Goal: Task Accomplishment & Management: Complete application form

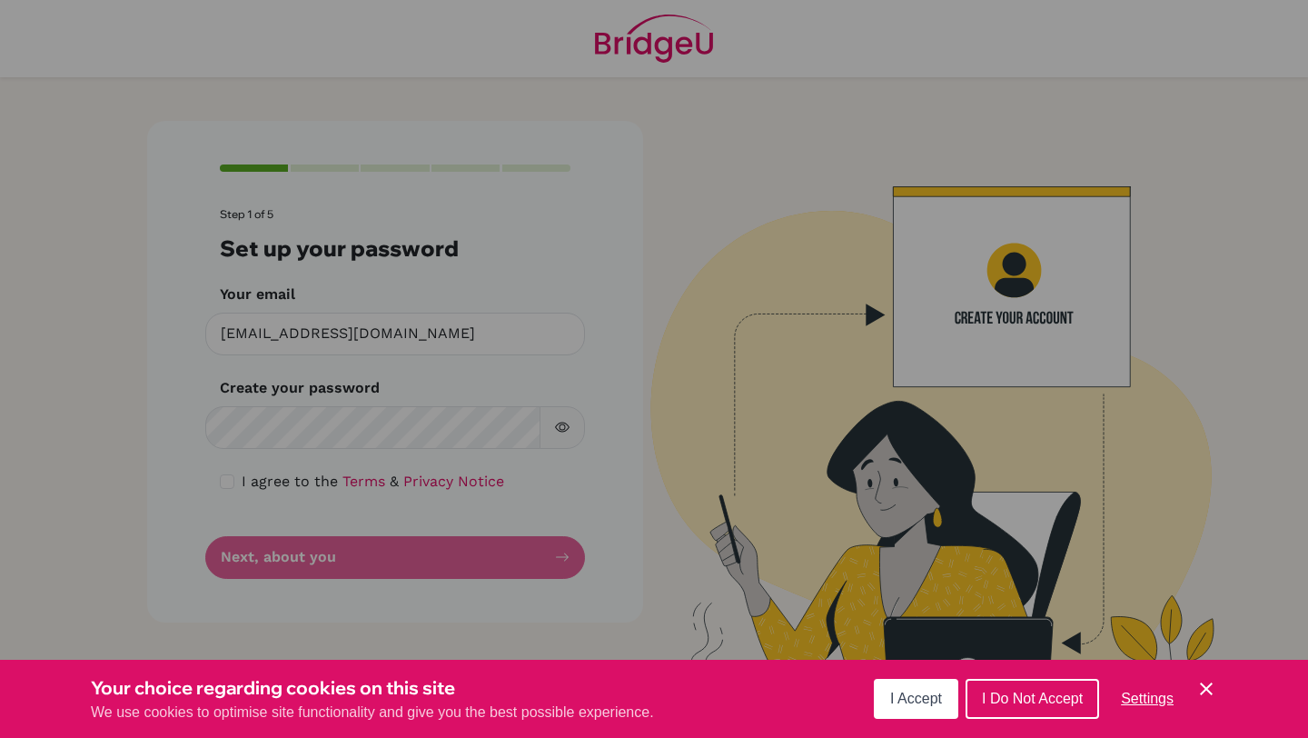
click at [911, 709] on button "I Accept" at bounding box center [916, 699] width 85 height 40
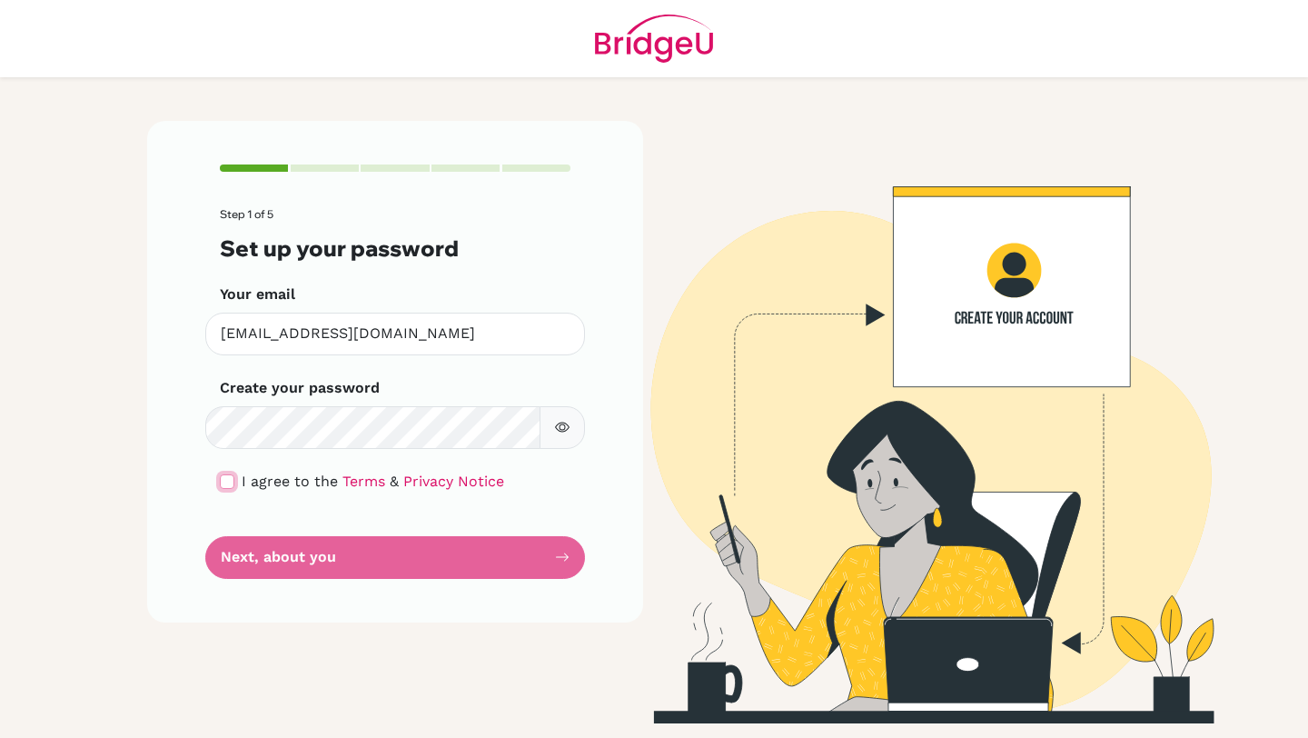
click at [222, 475] on input "checkbox" at bounding box center [227, 481] width 15 height 15
checkbox input "true"
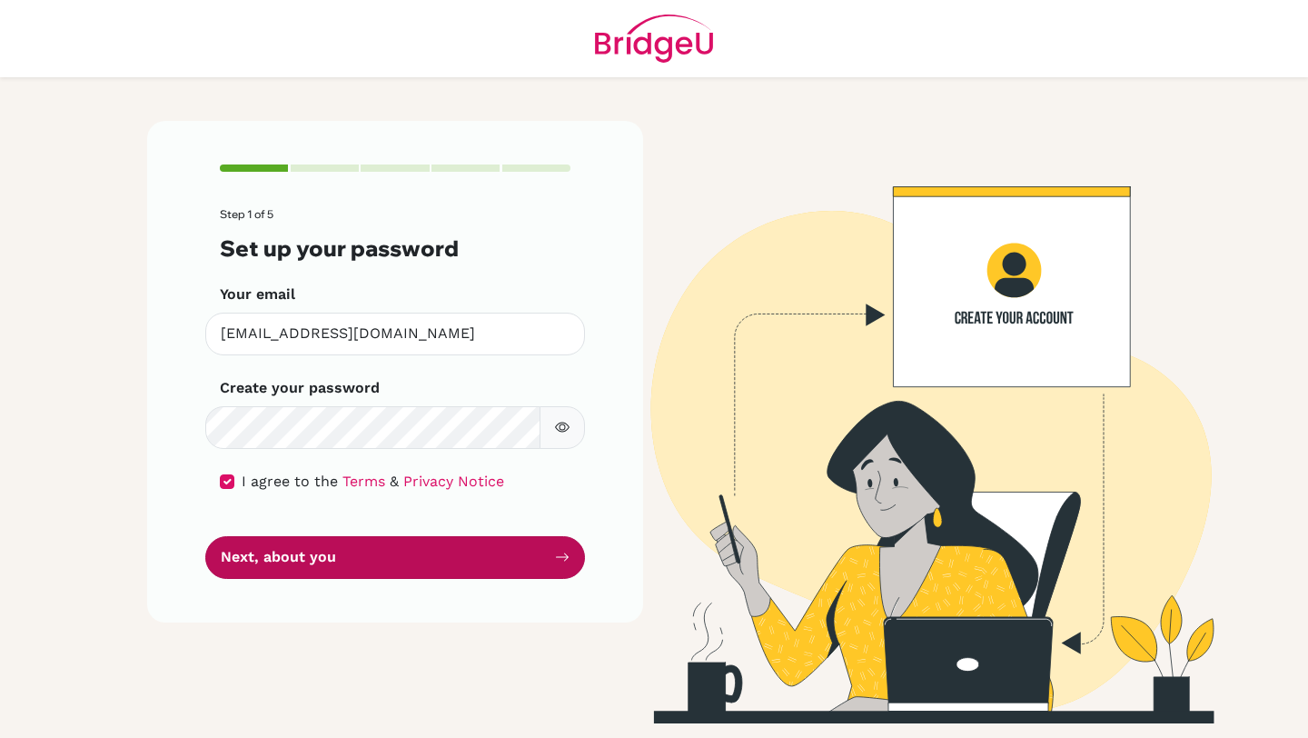
click at [263, 552] on button "Next, about you" at bounding box center [395, 557] width 380 height 43
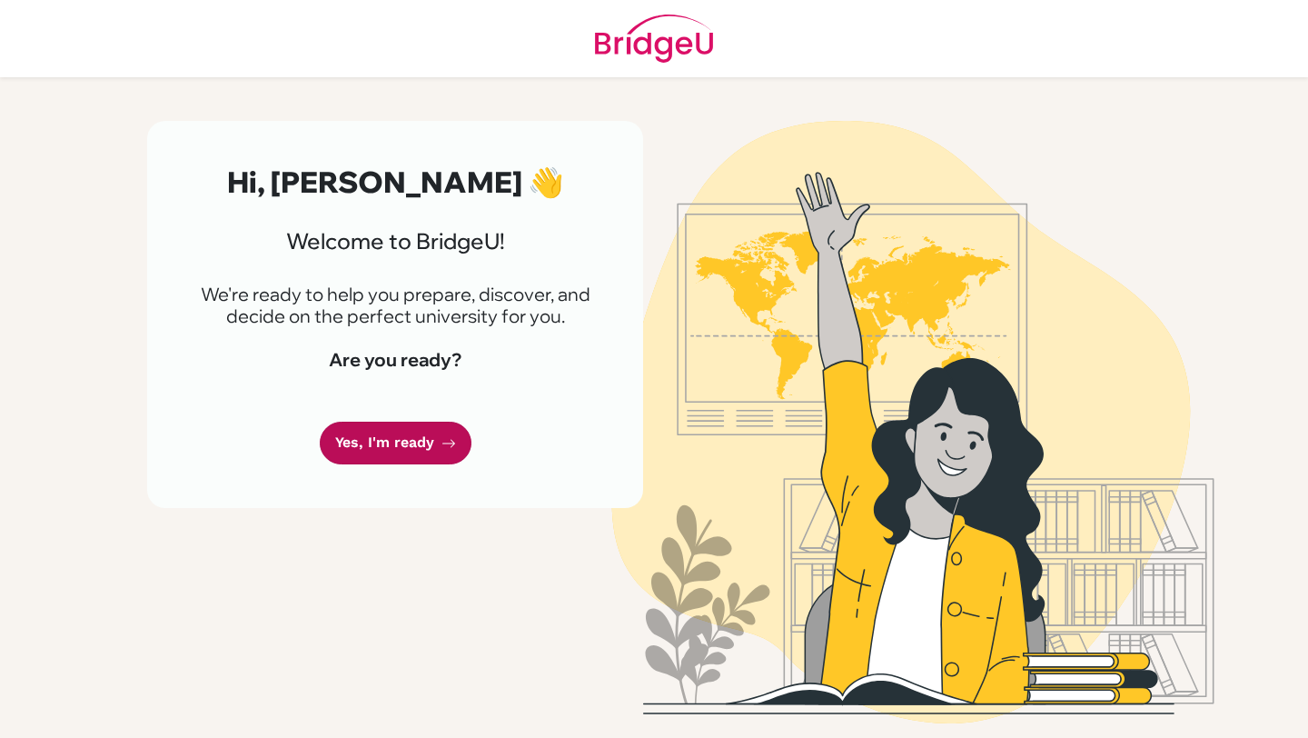
click at [359, 438] on link "Yes, I'm ready" at bounding box center [396, 443] width 152 height 43
